Goal: Register for event/course

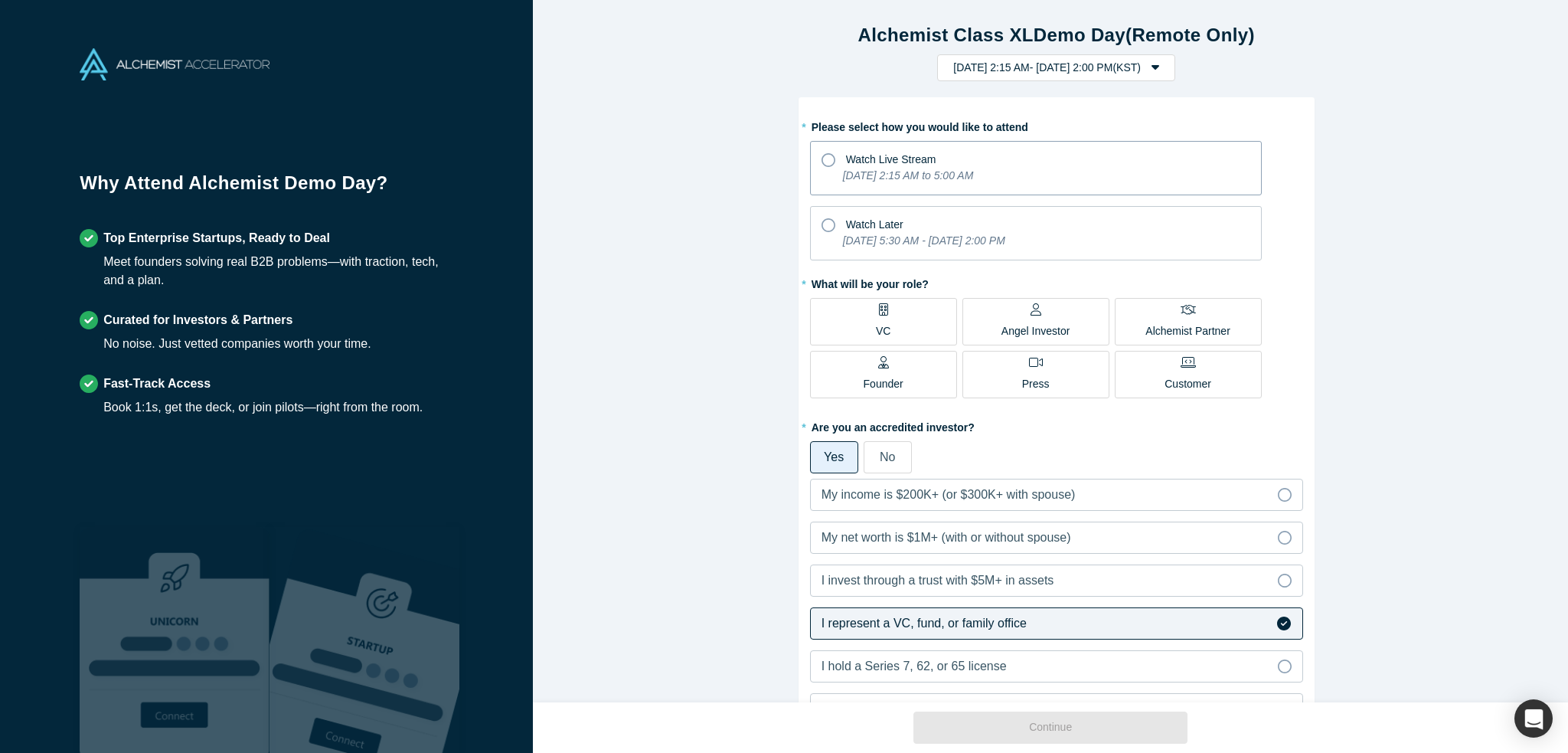
click at [974, 177] on icon "[DATE] 2:15 AM to 5:00 AM" at bounding box center [908, 175] width 131 height 12
click at [0, 0] on input "Watch Live Stream [DATE] 2:15 AM to 5:00 AM" at bounding box center [0, 0] width 0 height 0
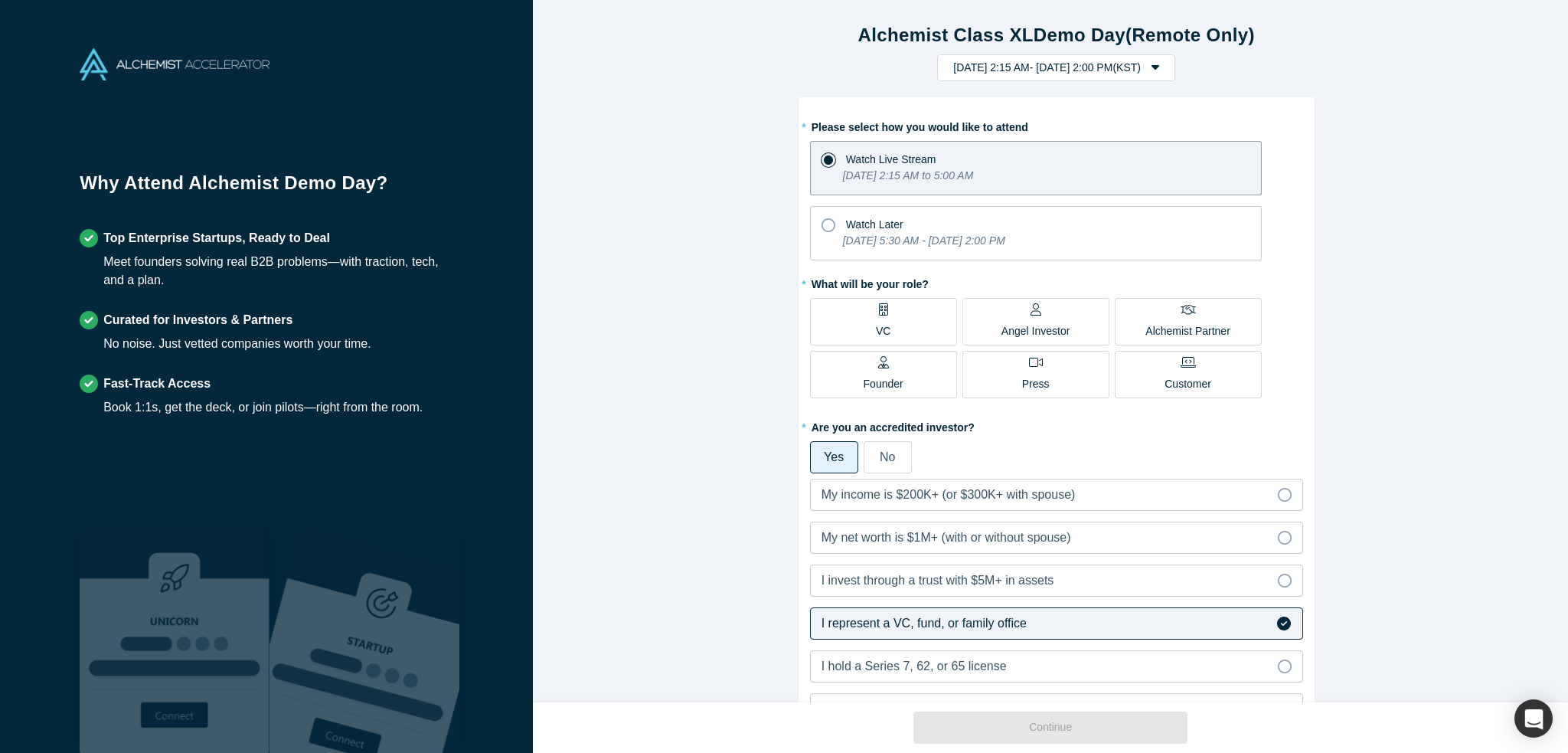
click at [843, 304] on label "VC" at bounding box center [884, 321] width 147 height 47
click at [0, 0] on input "VC" at bounding box center [0, 0] width 0 height 0
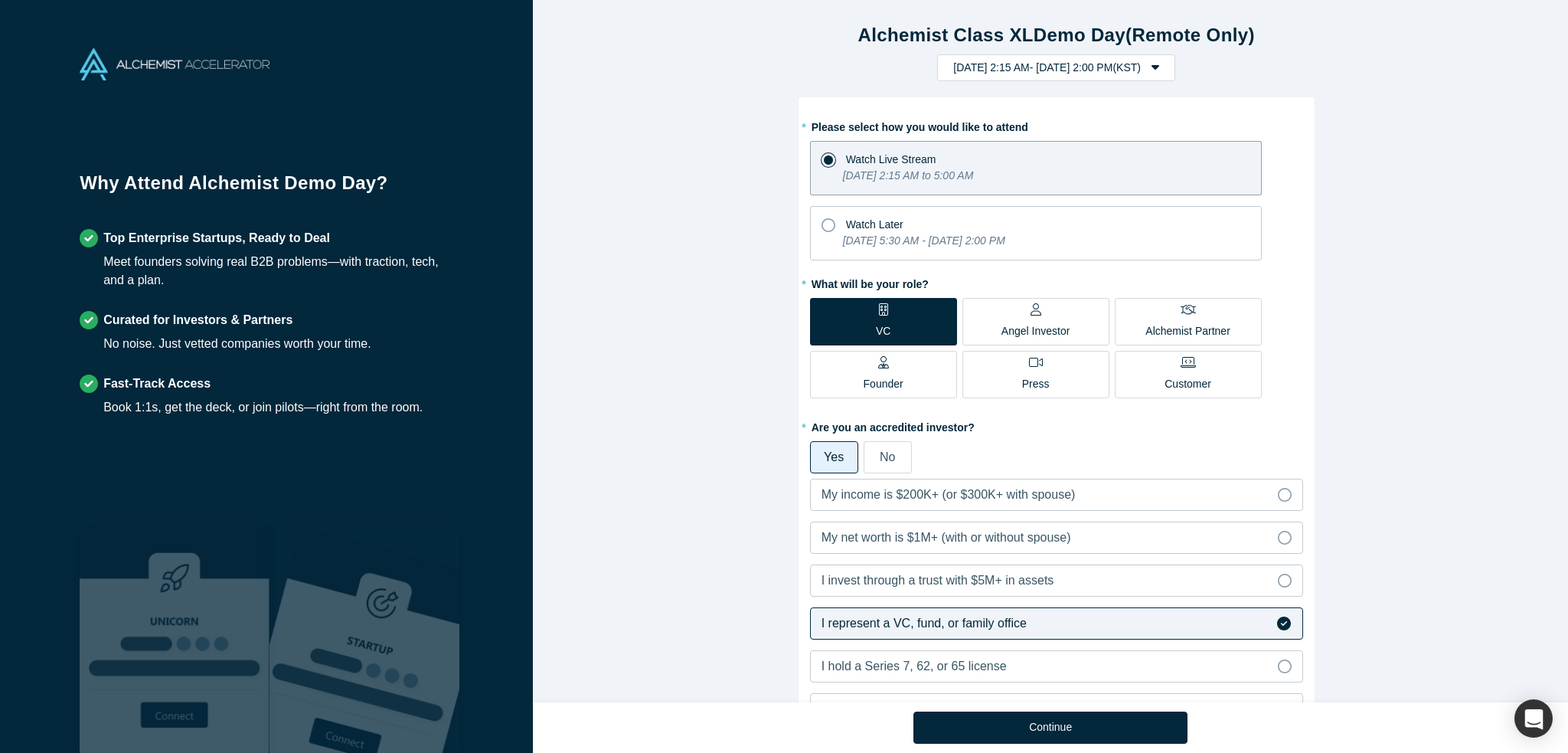
click at [1023, 311] on div "Angel Investor" at bounding box center [1036, 321] width 69 height 36
click at [0, 0] on input "Angel Investor" at bounding box center [0, 0] width 0 height 0
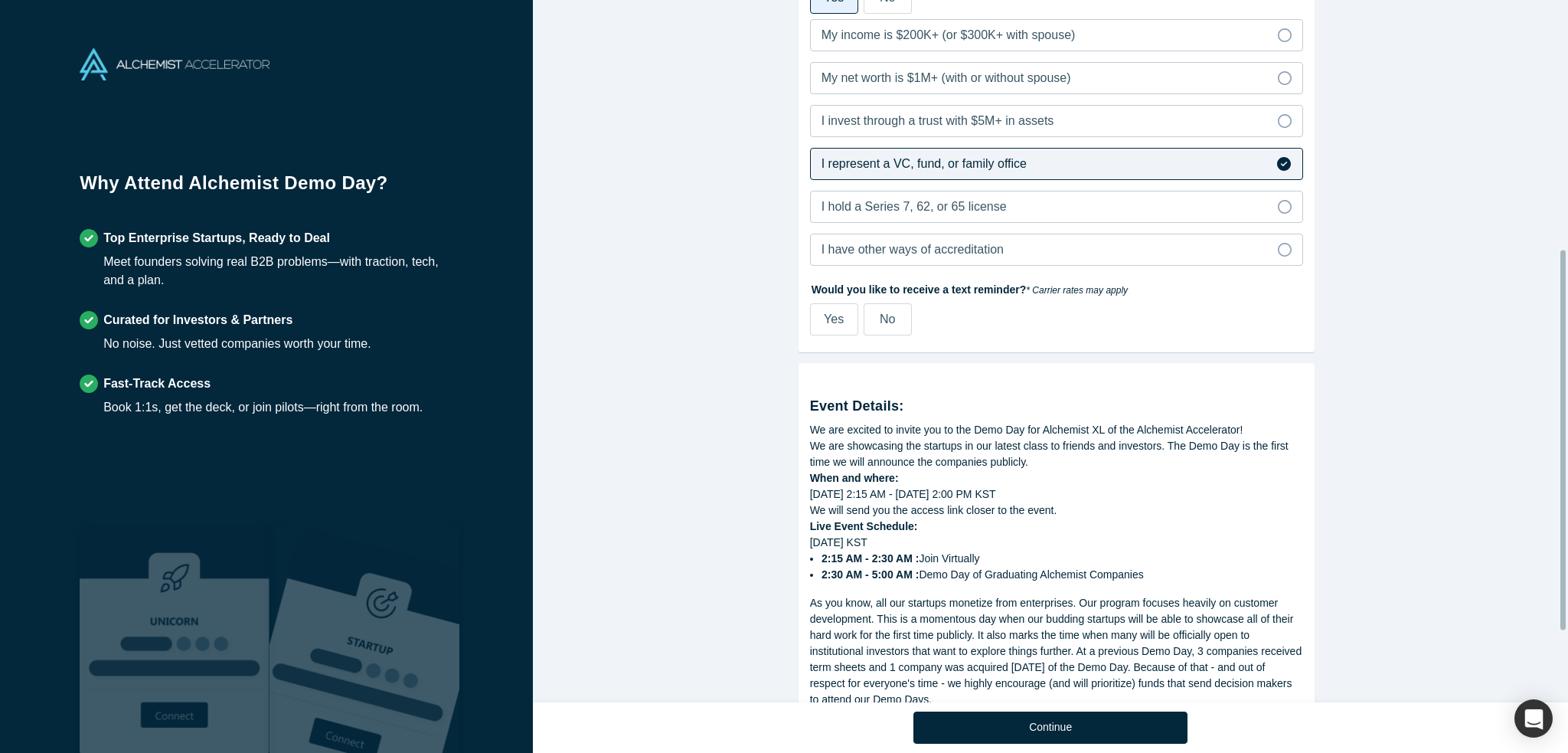
scroll to position [153, 0]
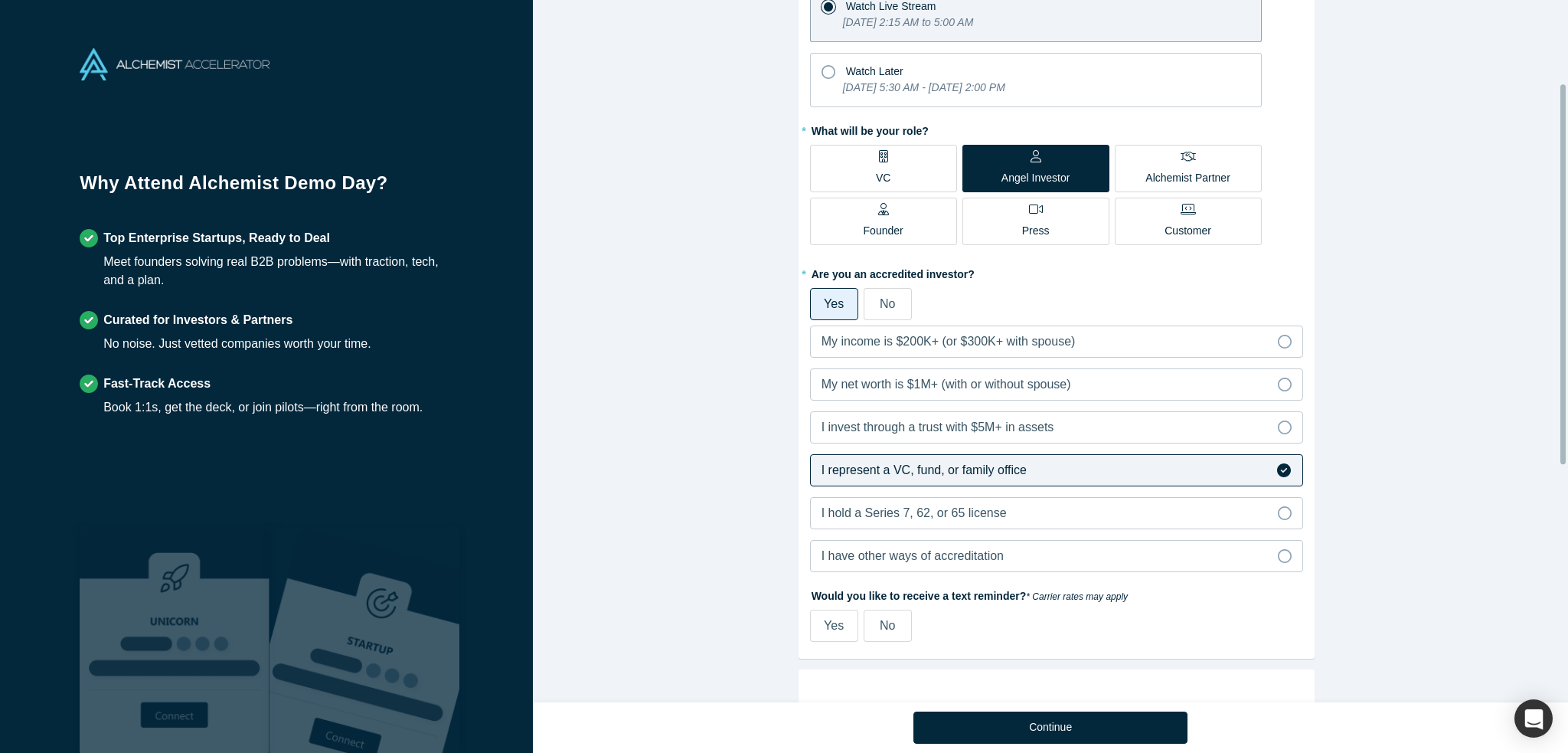
click at [844, 171] on label "VC" at bounding box center [884, 168] width 147 height 47
click at [0, 0] on input "VC" at bounding box center [0, 0] width 0 height 0
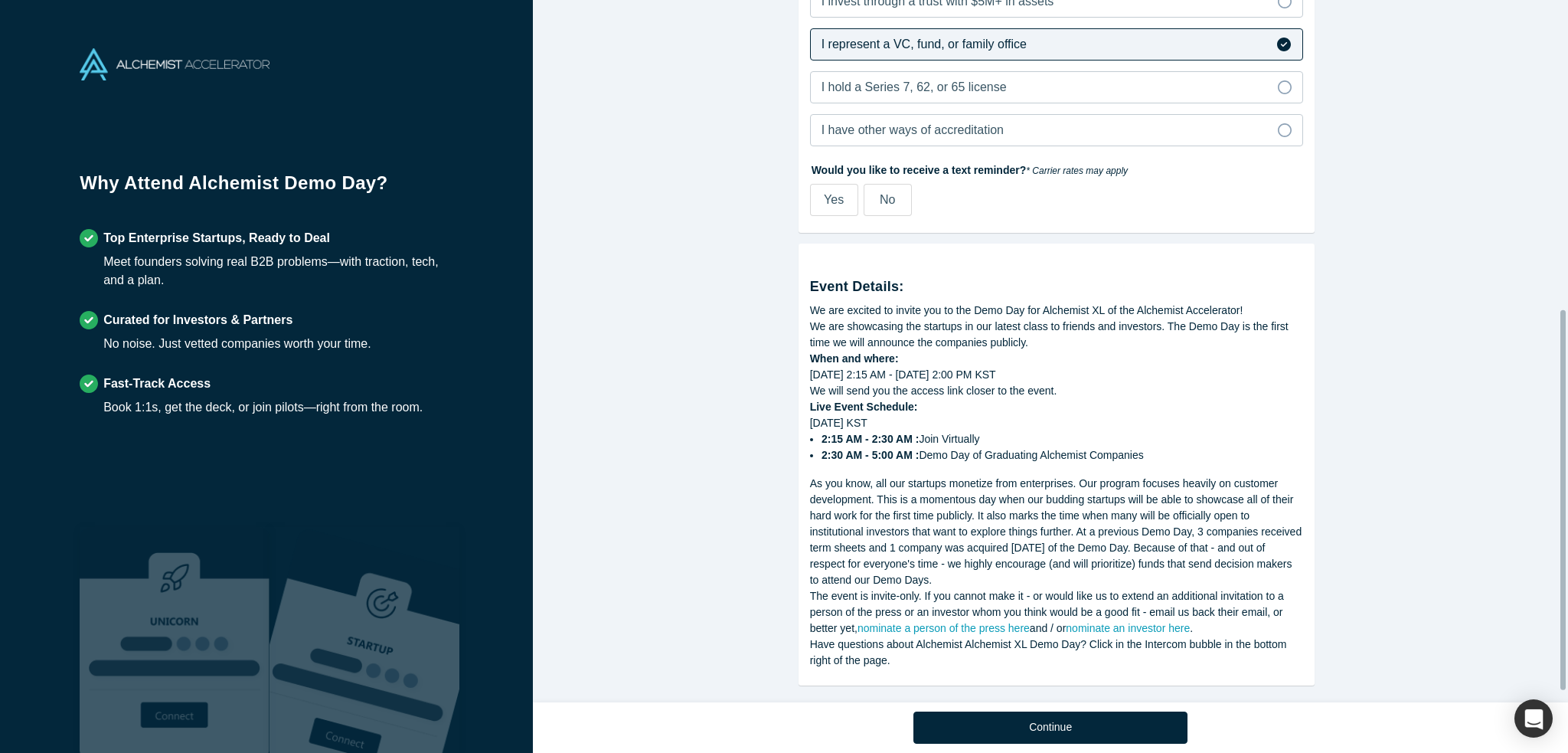
scroll to position [590, 0]
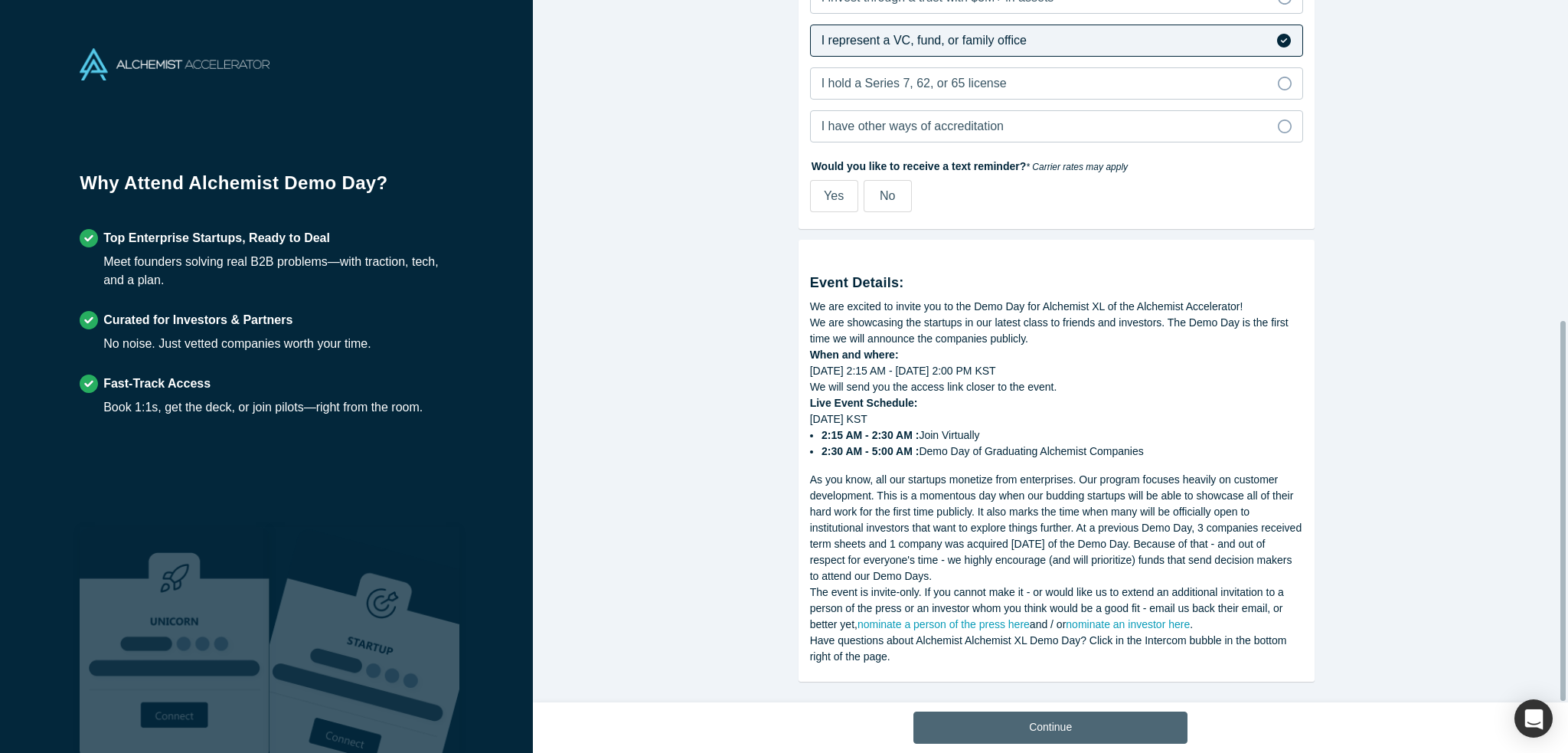
click at [983, 714] on button "Continue" at bounding box center [1050, 726] width 274 height 32
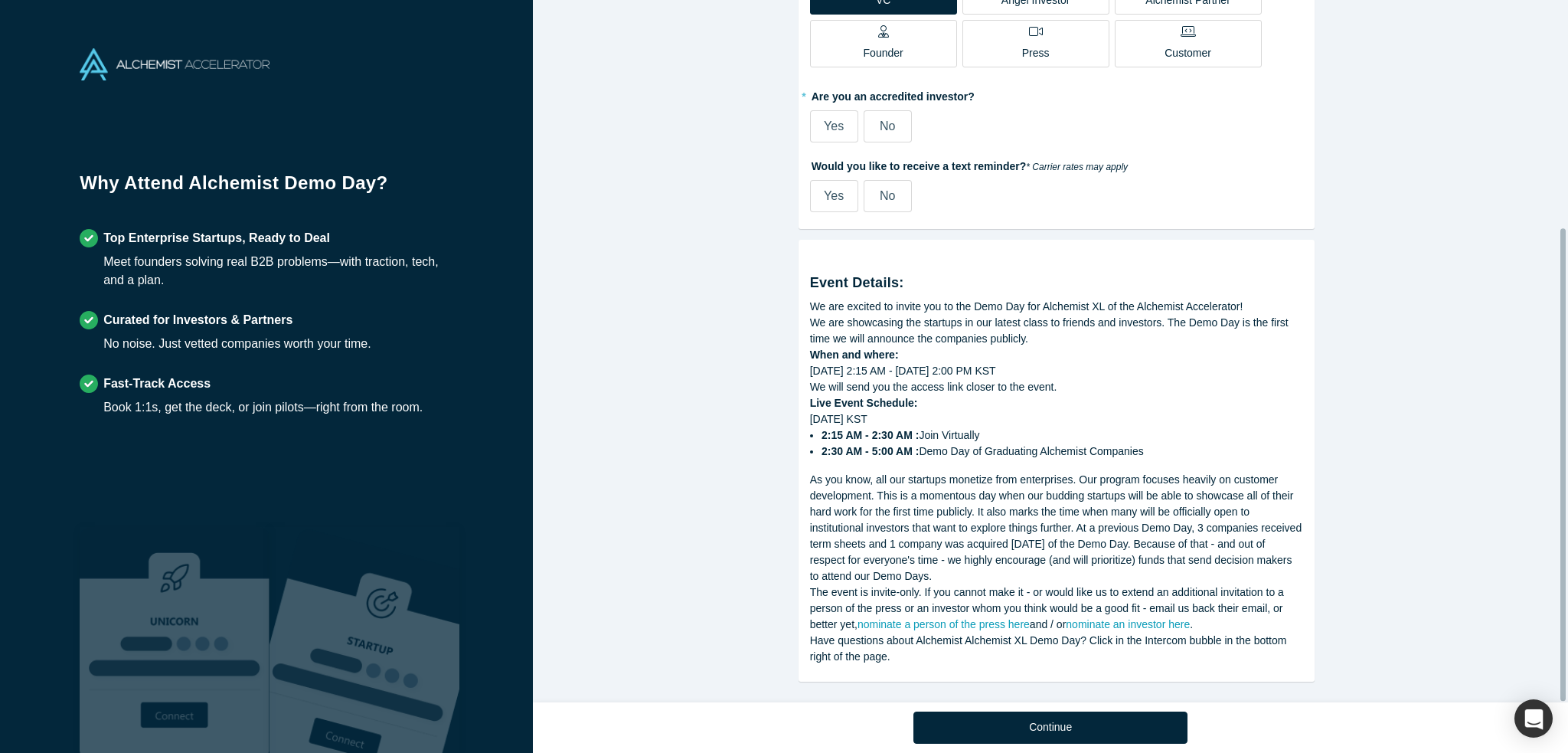
scroll to position [339, 0]
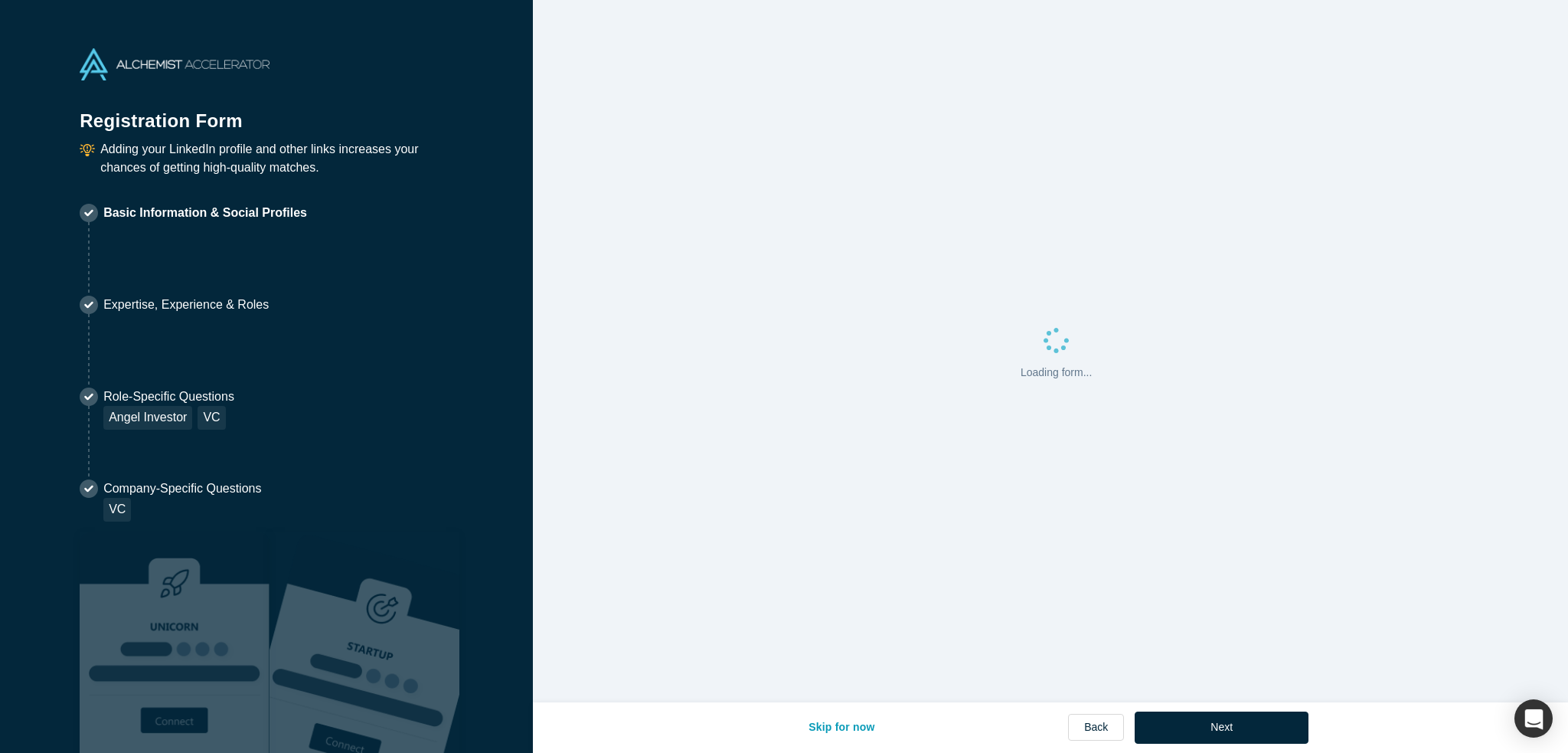
select select "US"
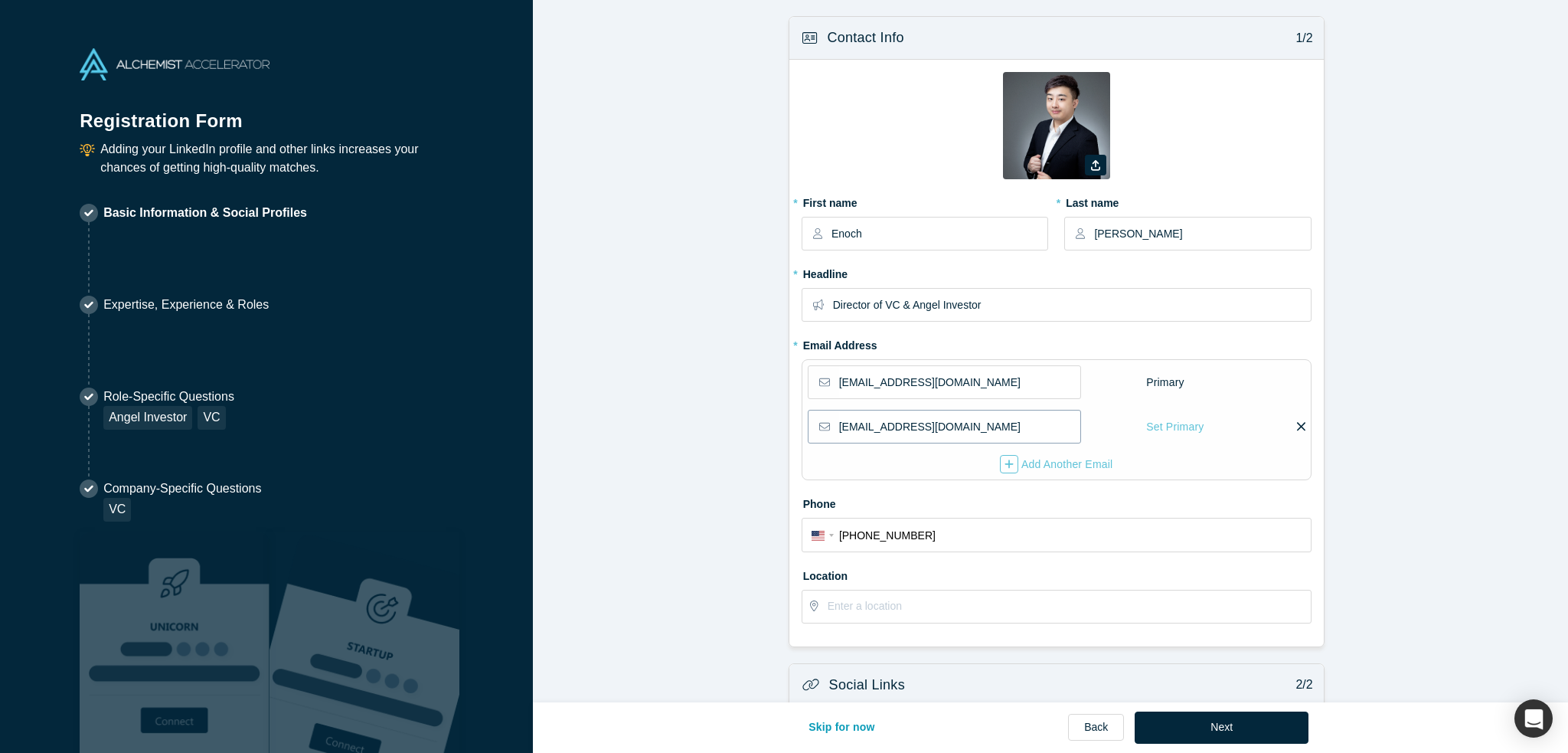
click at [955, 415] on input "[EMAIL_ADDRESS][DOMAIN_NAME]" at bounding box center [959, 426] width 241 height 32
drag, startPoint x: 986, startPoint y: 422, endPoint x: 734, endPoint y: 441, distance: 252.7
click at [734, 441] on form "Contact Info 1/2 Zoom Save Remove Upload New * First name [PERSON_NAME] * Last …" at bounding box center [1056, 557] width 1047 height 1083
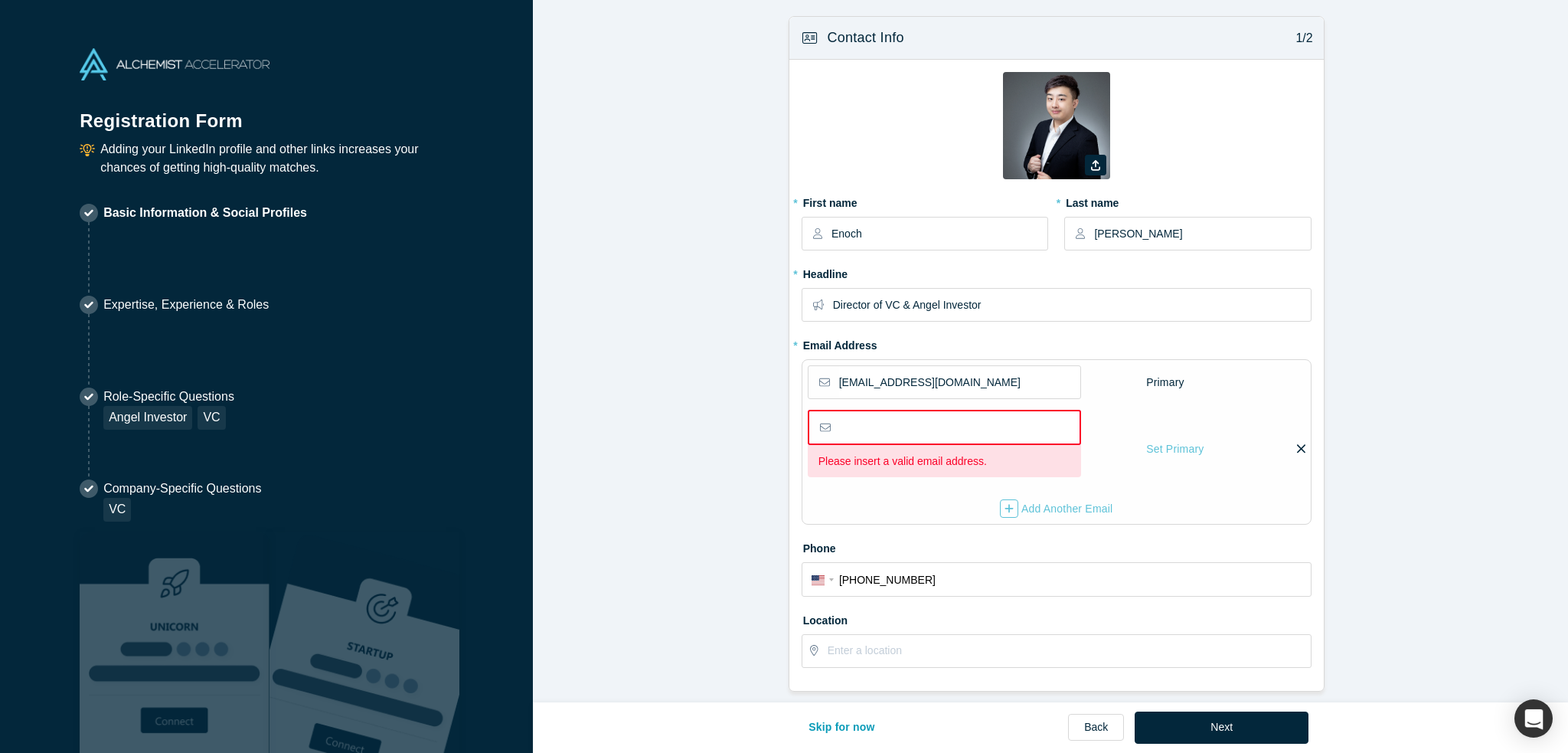
type input "[EMAIL_ADDRESS][DOMAIN_NAME]"
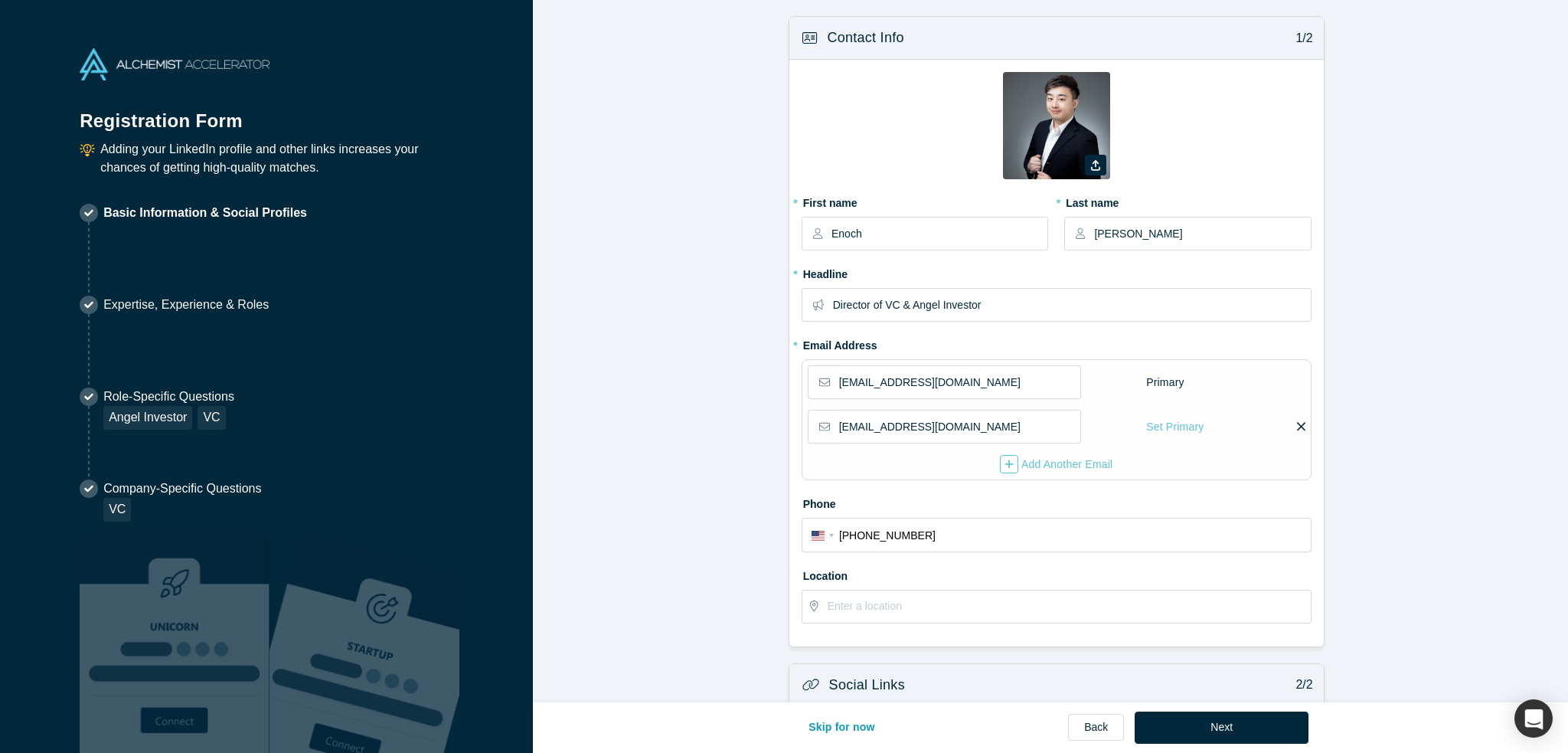
click at [763, 428] on form "Contact Info 1/2 Zoom Save Remove Upload New * First name [PERSON_NAME] * Last …" at bounding box center [1056, 557] width 1047 height 1083
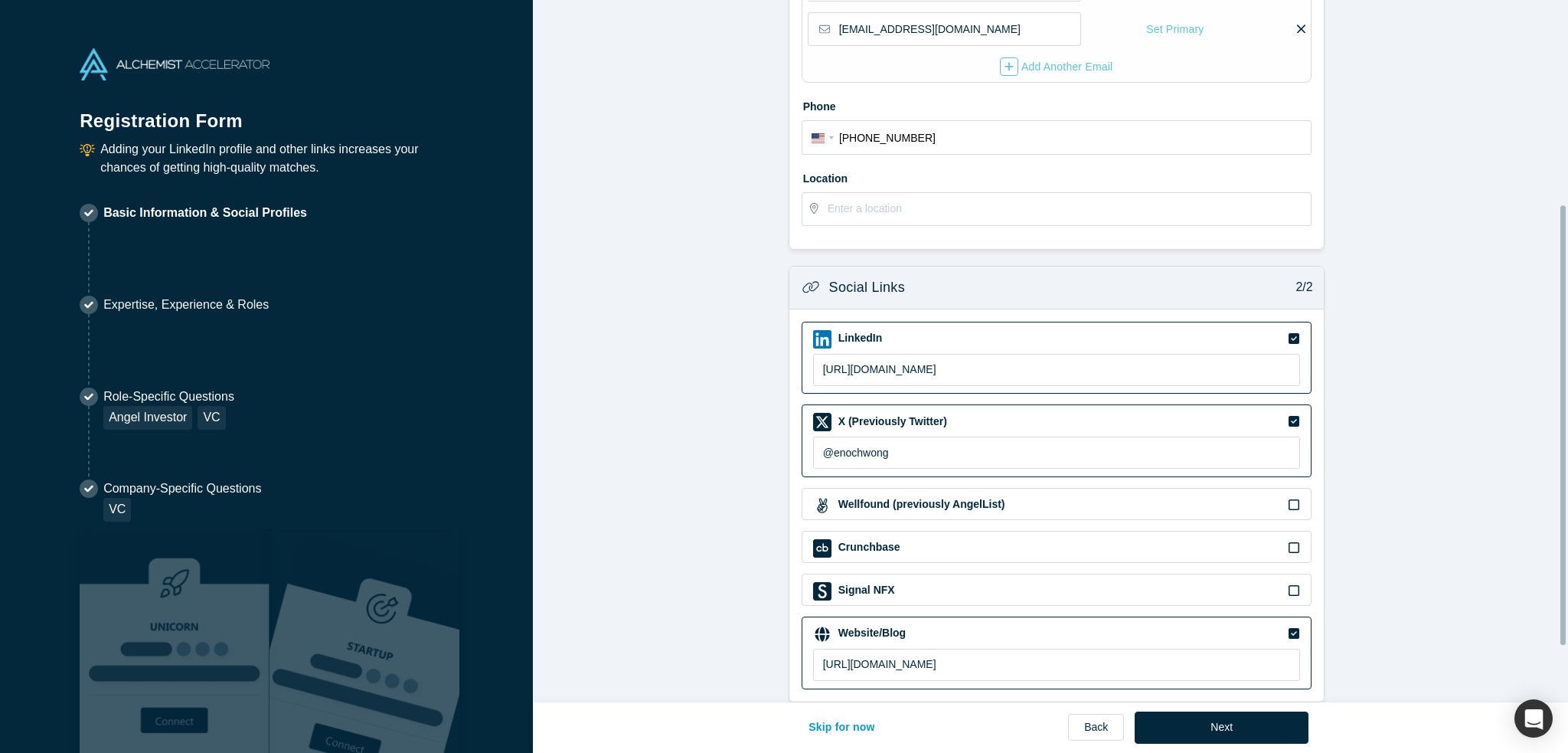
scroll to position [415, 0]
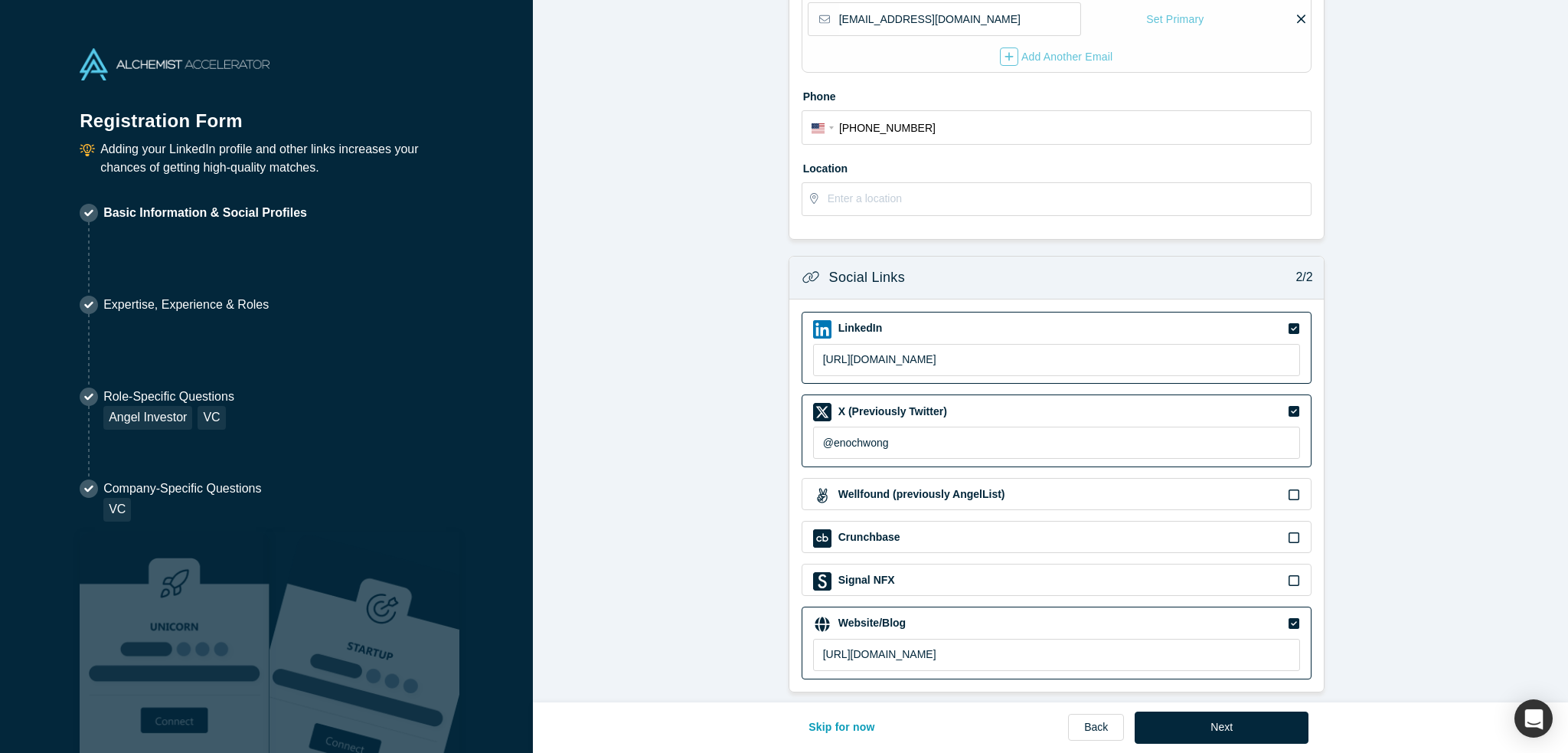
click at [1290, 405] on icon at bounding box center [1293, 411] width 11 height 12
click at [0, 0] on input "checkbox" at bounding box center [0, 0] width 0 height 0
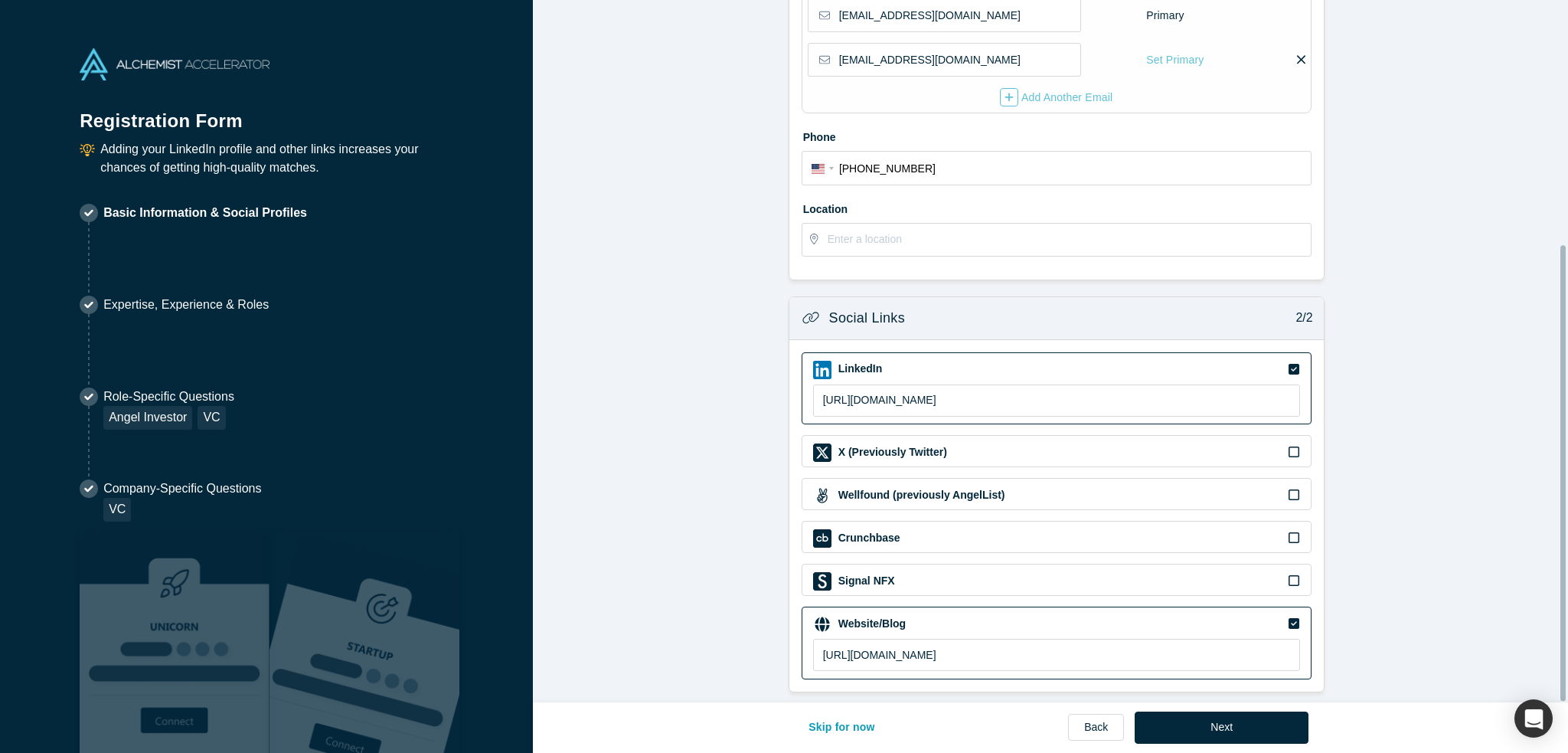
scroll to position [375, 0]
click at [1354, 444] on form "Contact Info 1/2 Zoom Save Remove Upload New * First name [PERSON_NAME] * Last …" at bounding box center [1056, 171] width 1047 height 1043
click at [1217, 723] on button "Next" at bounding box center [1221, 726] width 174 height 32
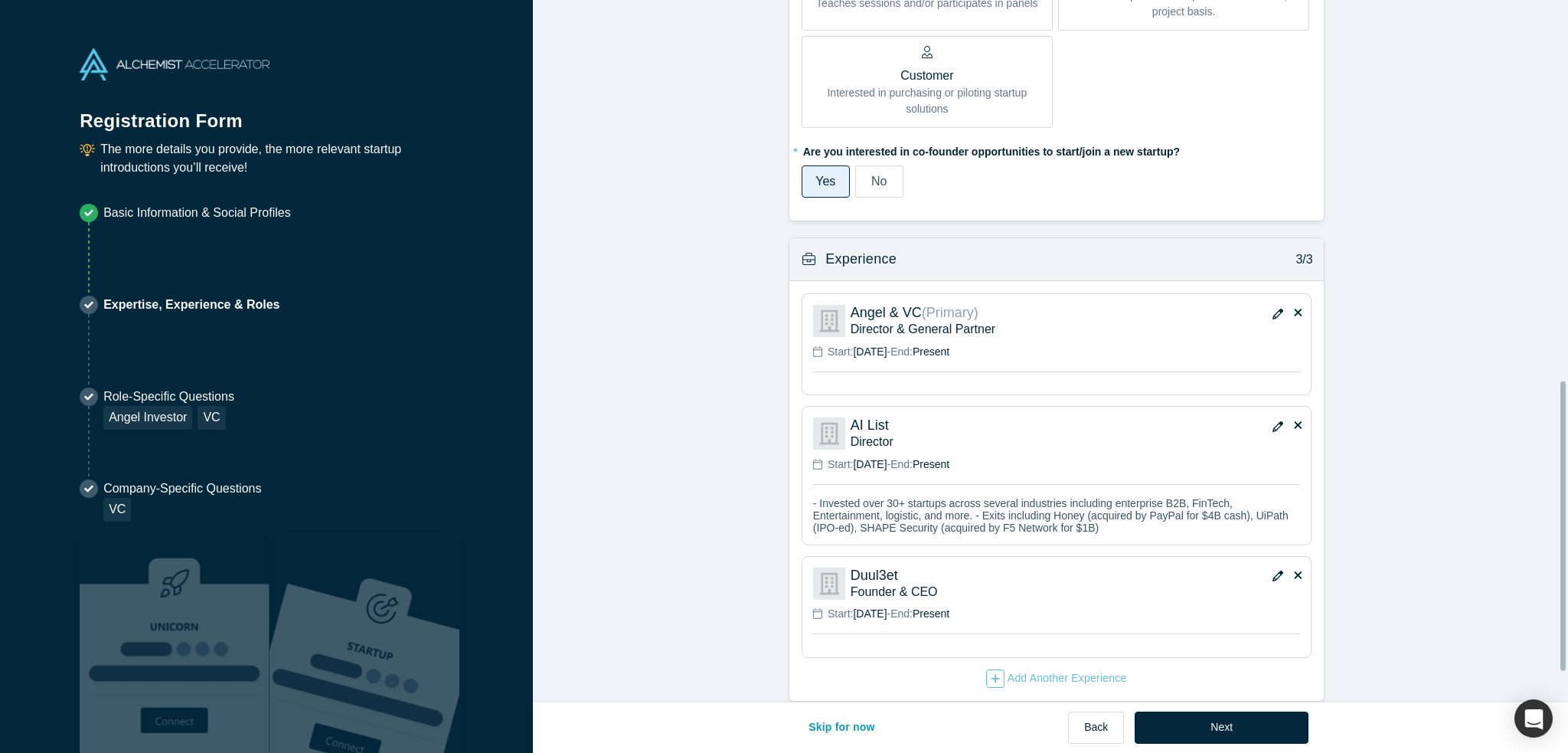
scroll to position [996, 0]
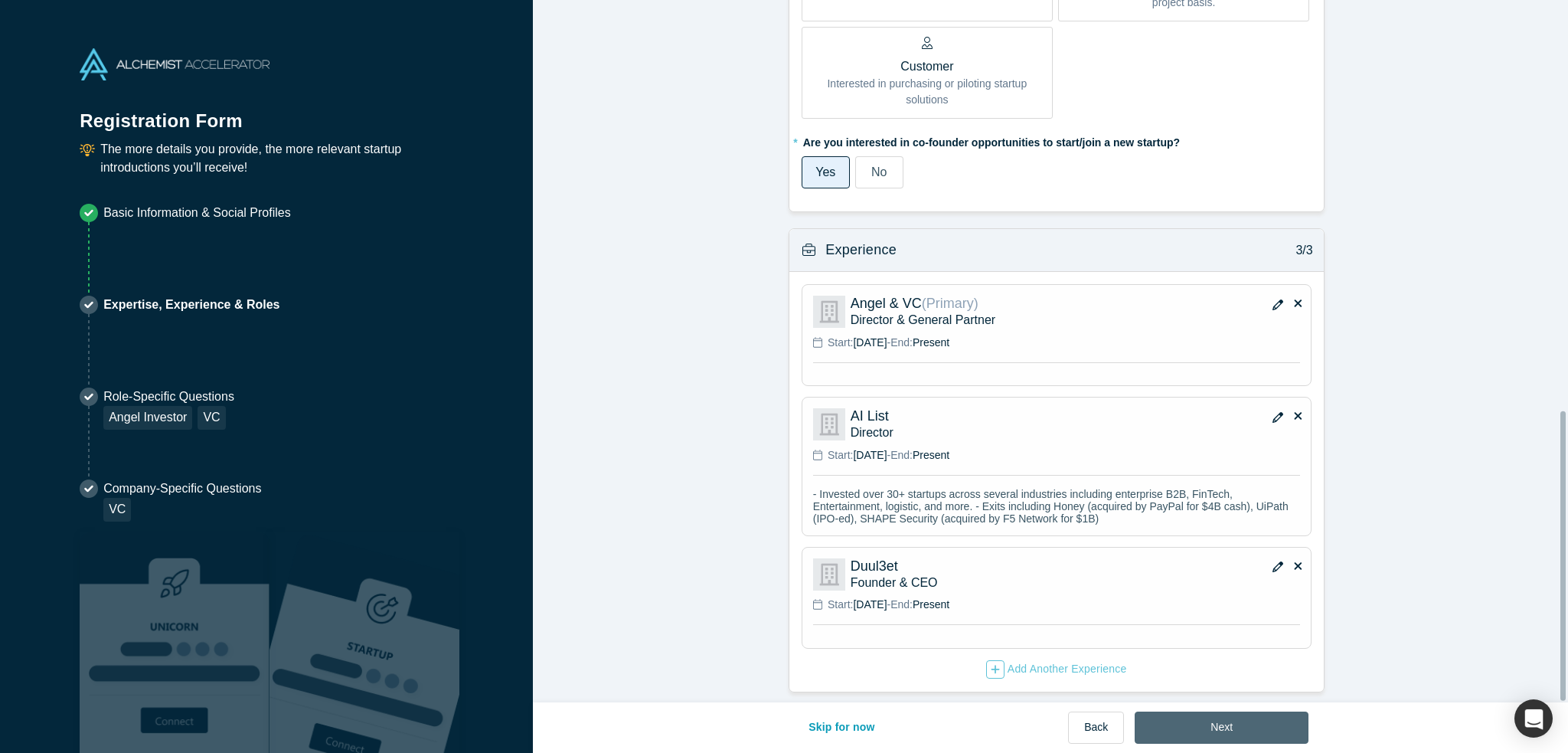
click at [1253, 731] on button "Next" at bounding box center [1221, 726] width 174 height 32
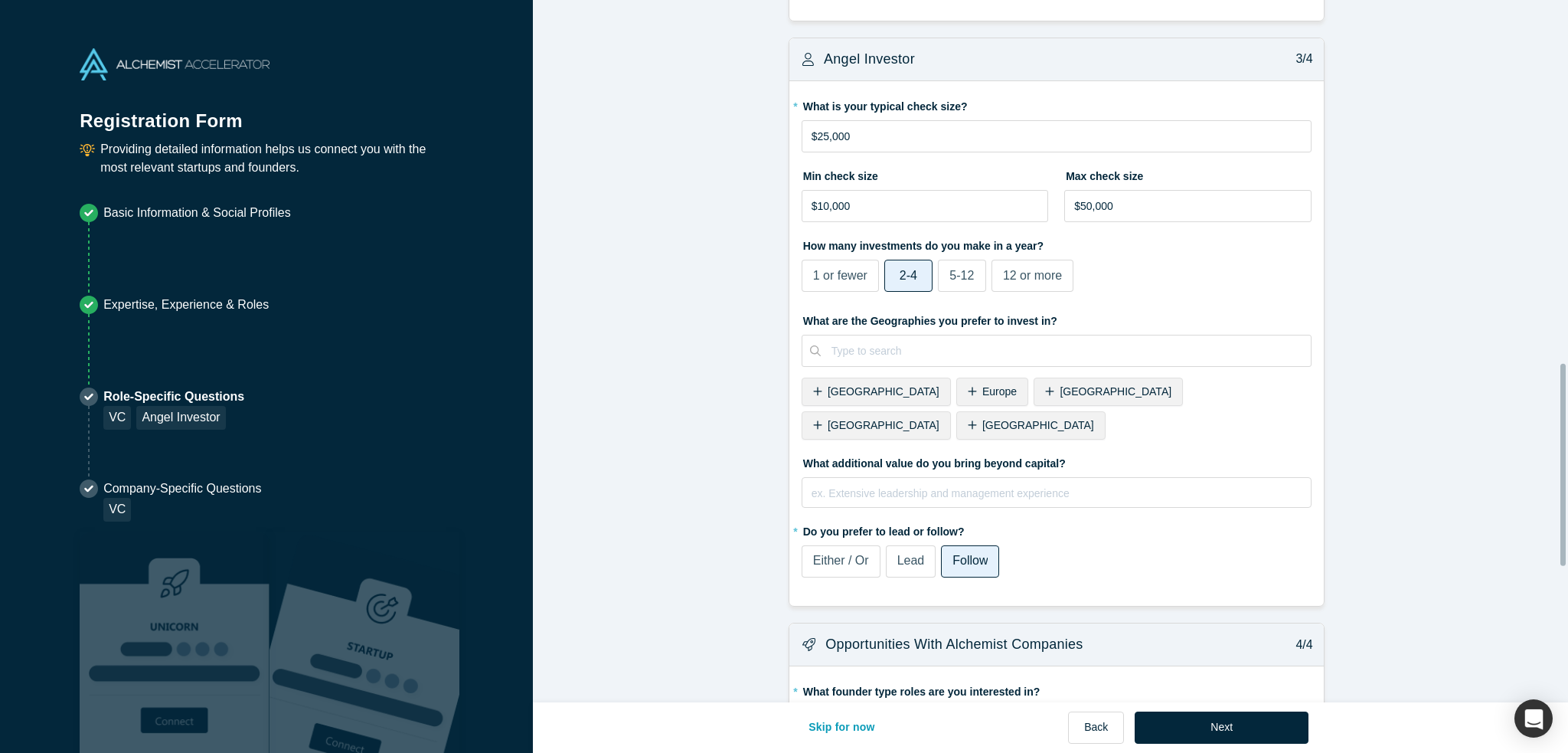
scroll to position [1302, 0]
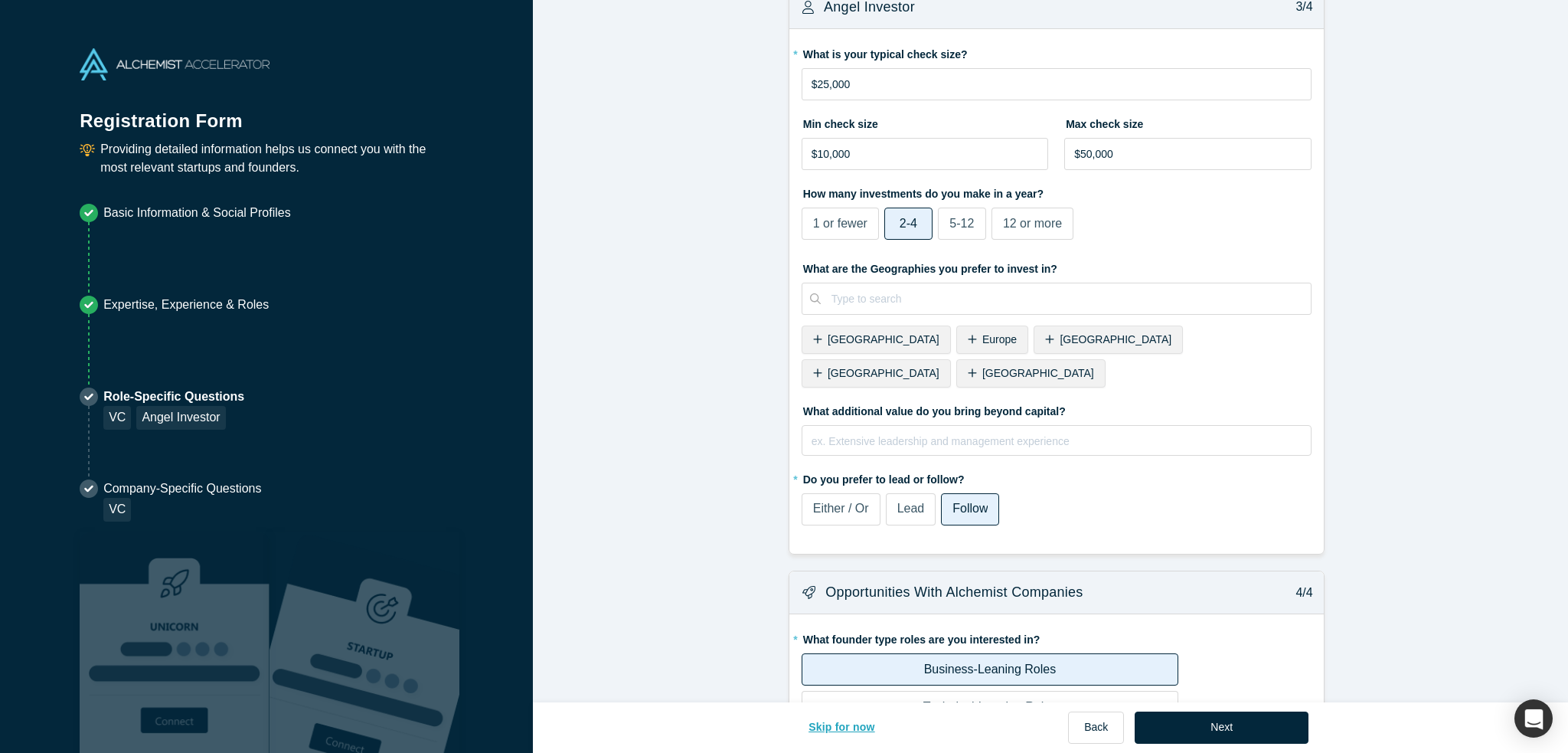
click at [870, 727] on button "Skip for now" at bounding box center [841, 726] width 99 height 32
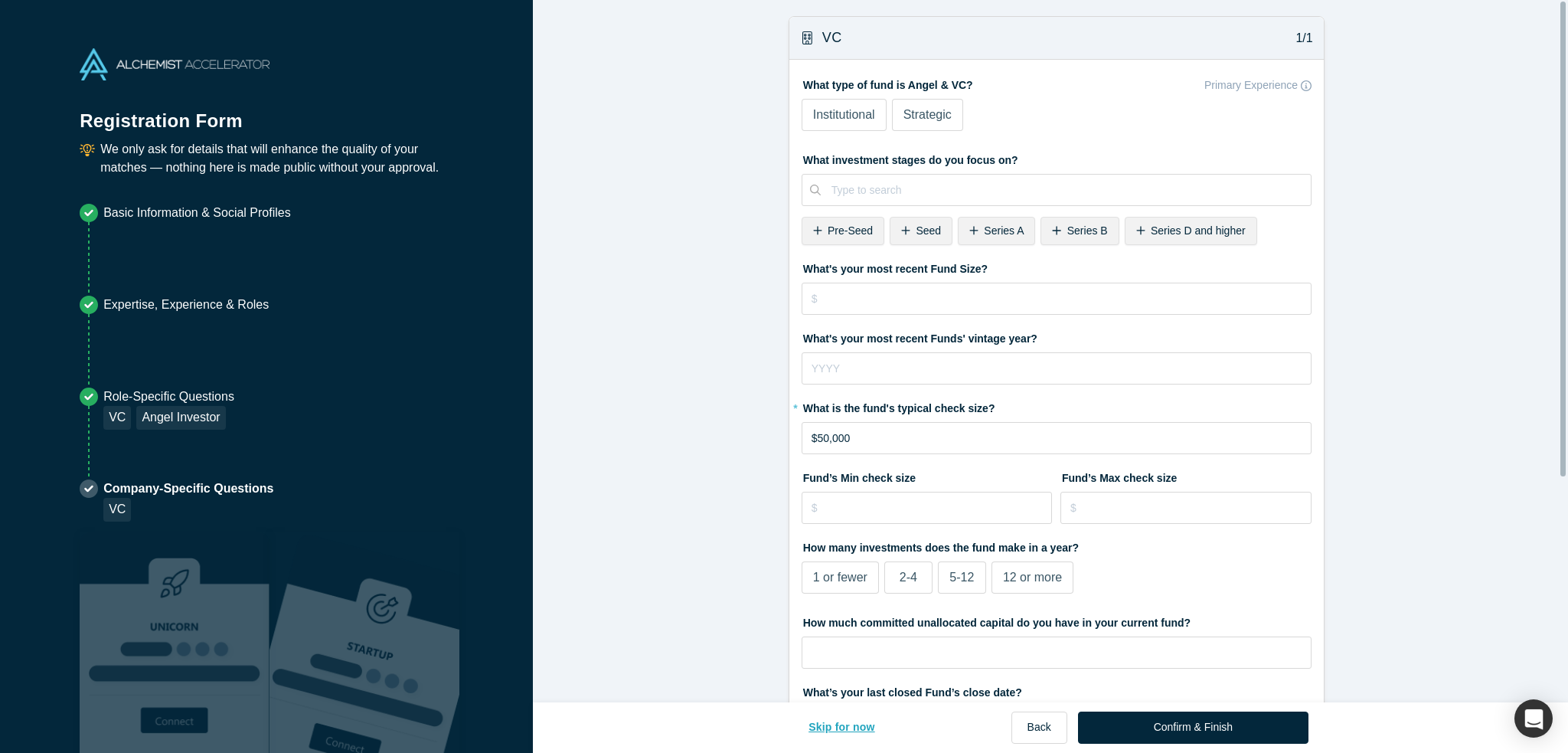
click at [854, 735] on button "Skip for now" at bounding box center [841, 726] width 99 height 32
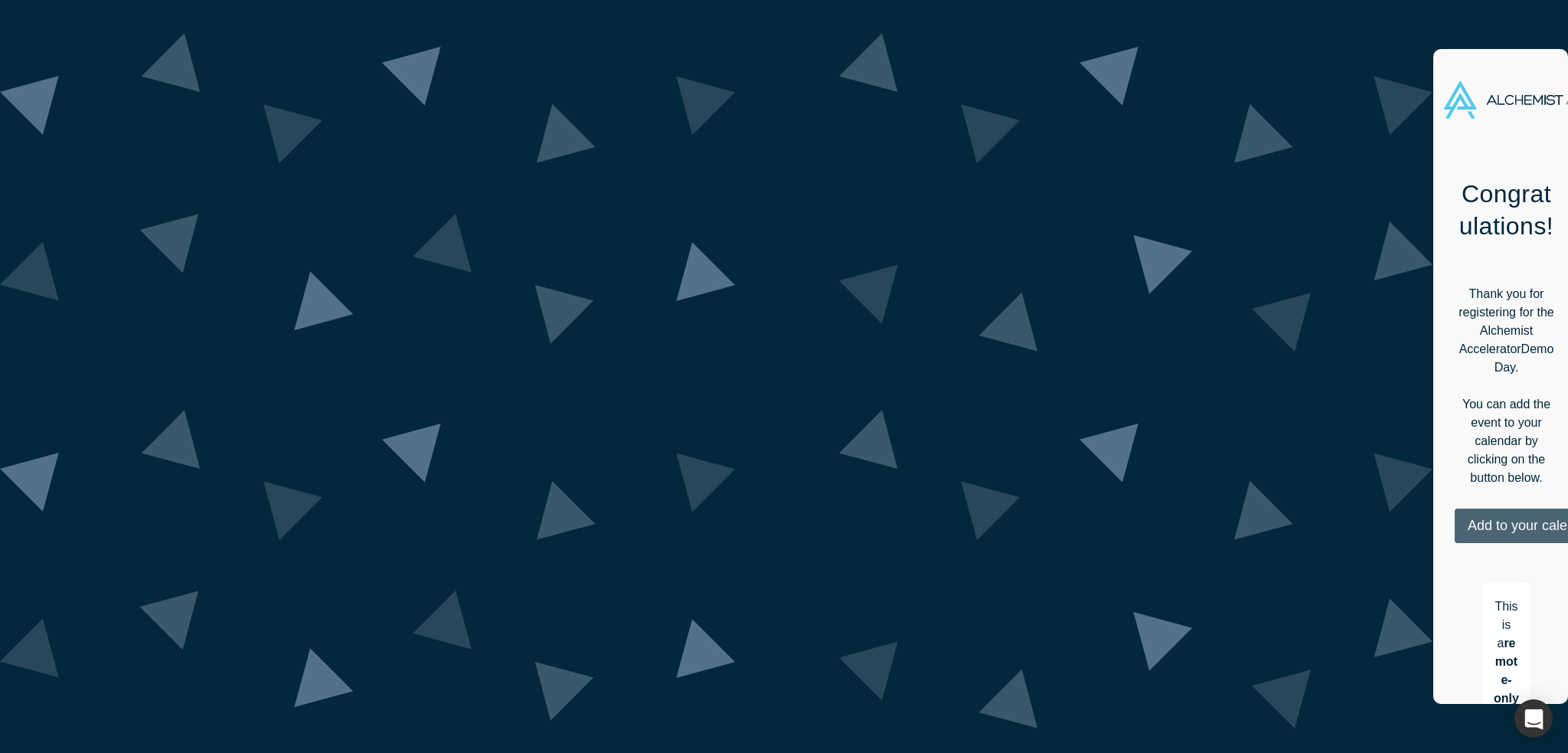
click at [1455, 509] on button "Add to your calendar" at bounding box center [1532, 525] width 153 height 34
click at [1490, 596] on link "Google" at bounding box center [1527, 602] width 74 height 13
click at [1455, 263] on div "Thank you for registering for the Alchemist Accelerator Demo Day. You can add t…" at bounding box center [1506, 410] width 103 height 296
